Goal: Navigation & Orientation: Understand site structure

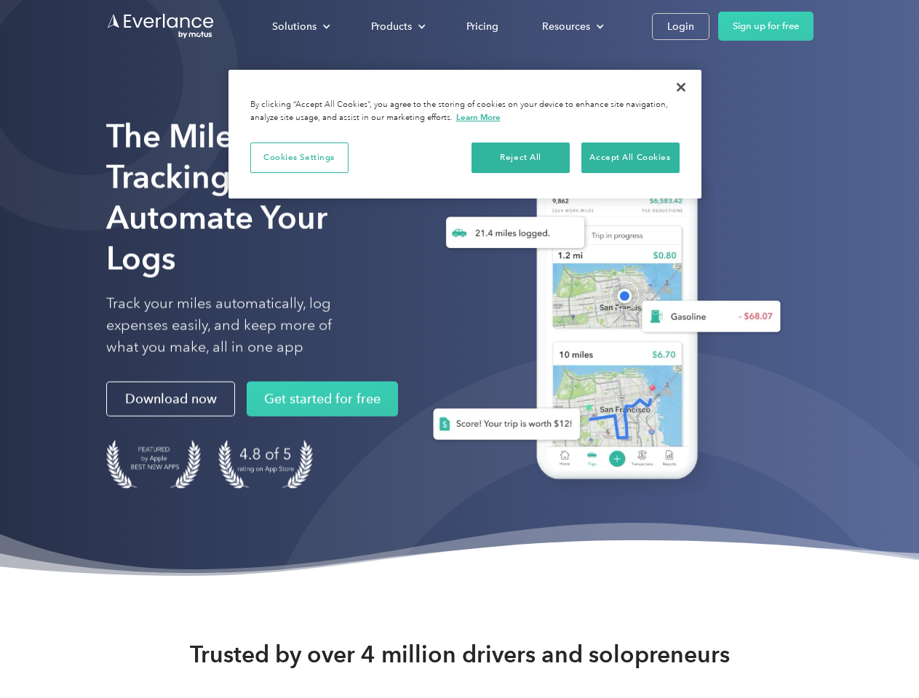
click at [300, 26] on div "Solutions" at bounding box center [294, 26] width 44 height 18
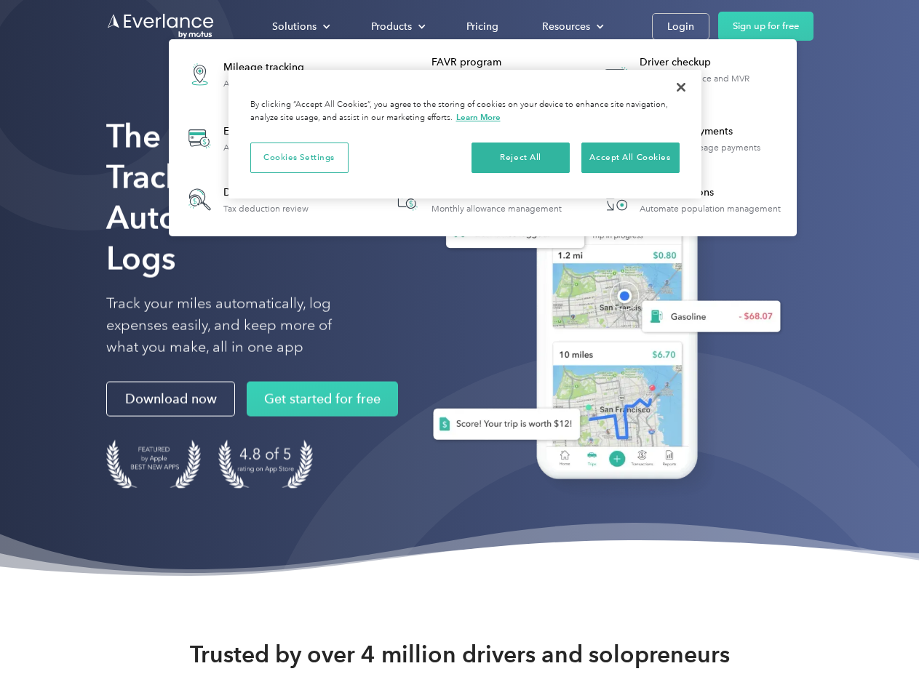
click at [396, 26] on div "Products" at bounding box center [391, 26] width 41 height 18
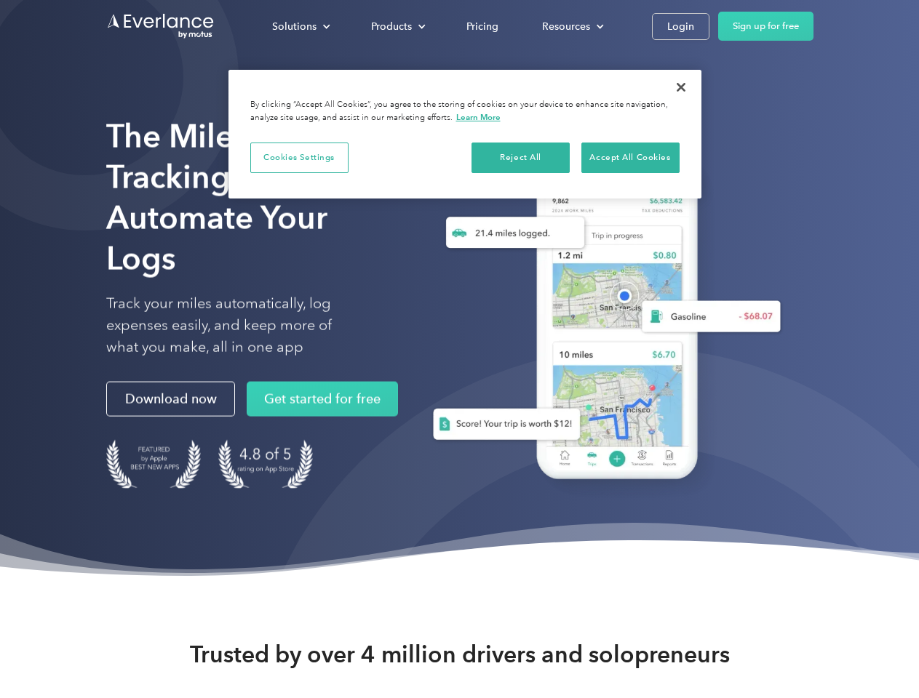
click at [571, 26] on div "Resources" at bounding box center [566, 26] width 48 height 18
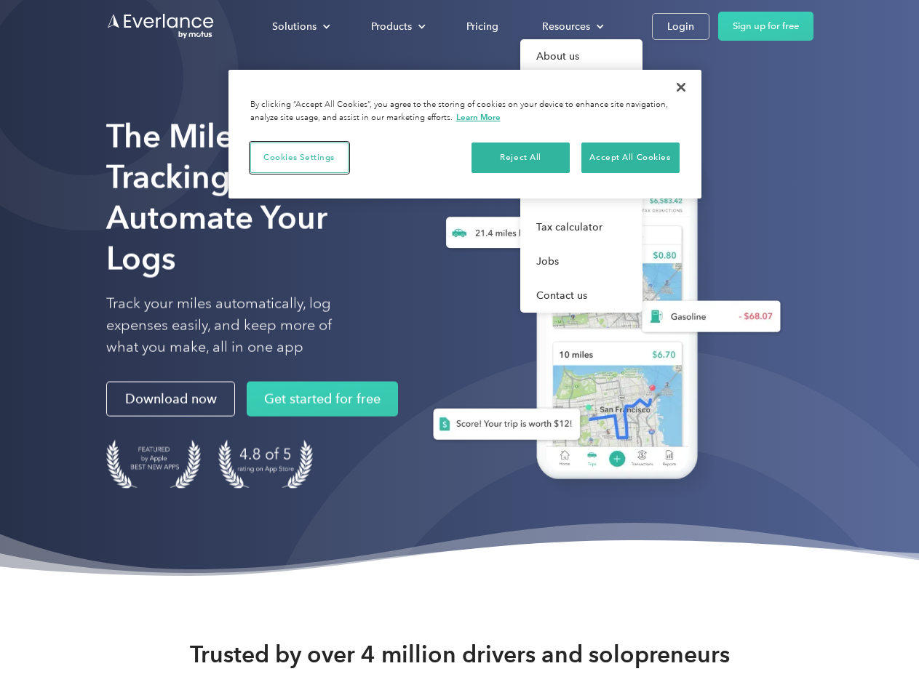
click at [299, 157] on button "Cookies Settings" at bounding box center [299, 158] width 98 height 31
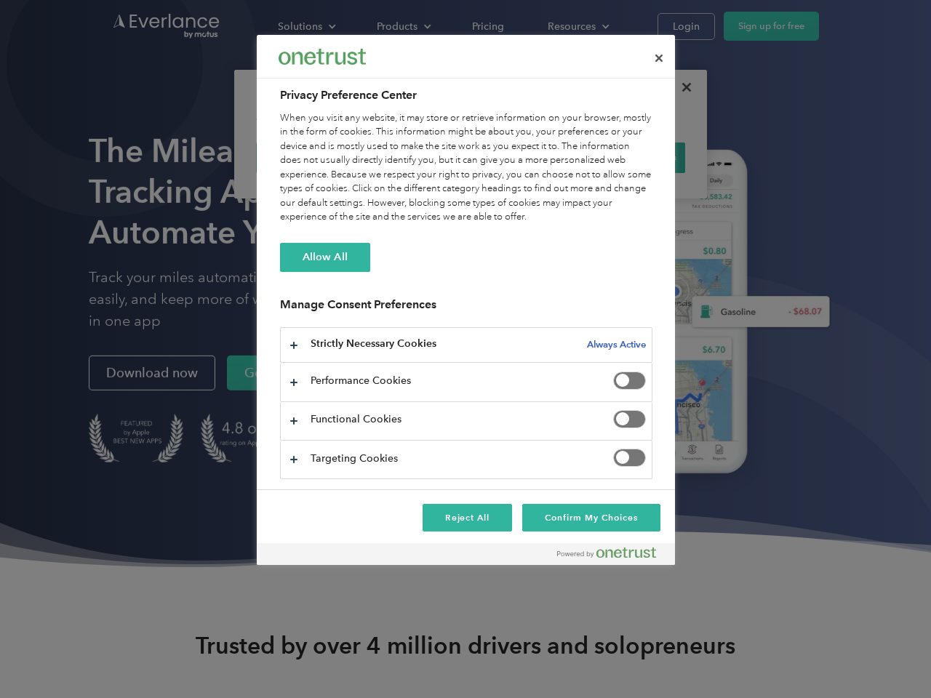
click at [521, 157] on div "When you visit any website, it may store or retrieve information on your browse…" at bounding box center [466, 167] width 372 height 113
click at [630, 157] on div "When you visit any website, it may store or retrieve information on your browse…" at bounding box center [466, 167] width 372 height 113
click at [681, 87] on div at bounding box center [465, 349] width 931 height 698
